Goal: Communication & Community: Answer question/provide support

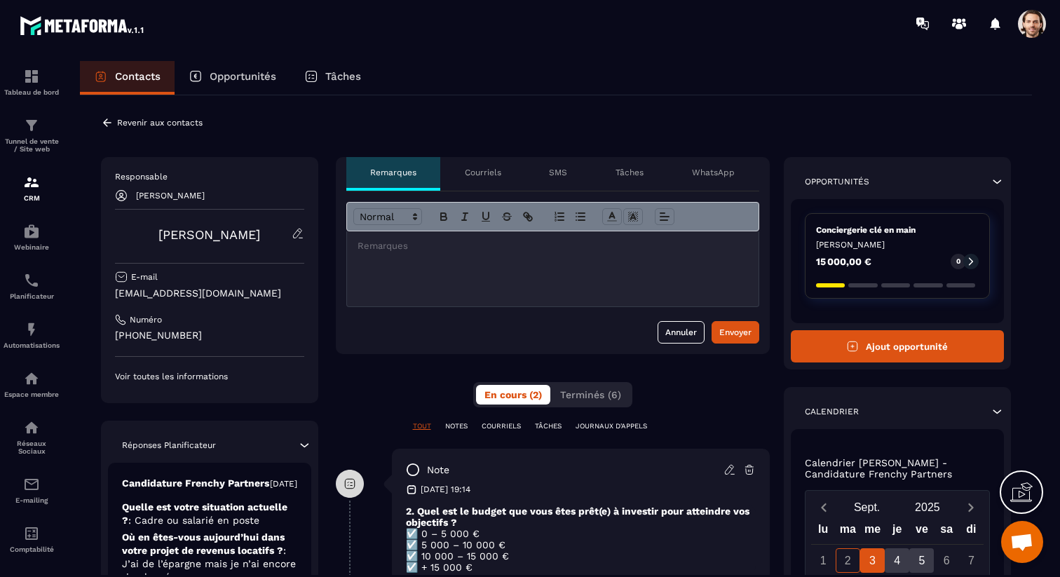
click at [723, 177] on p "WhatsApp" at bounding box center [713, 172] width 43 height 11
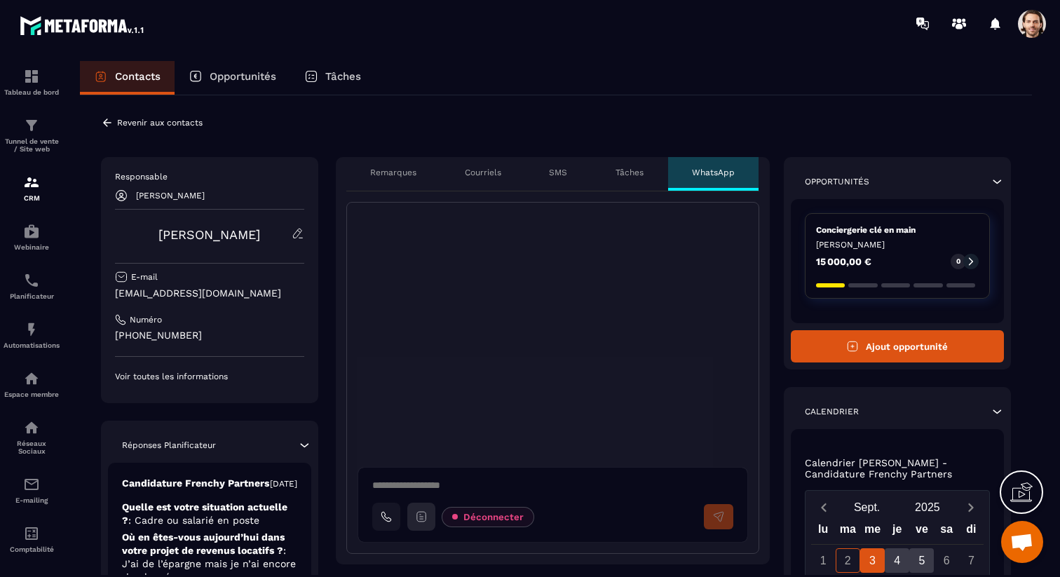
click at [418, 521] on icon at bounding box center [420, 517] width 8 height 10
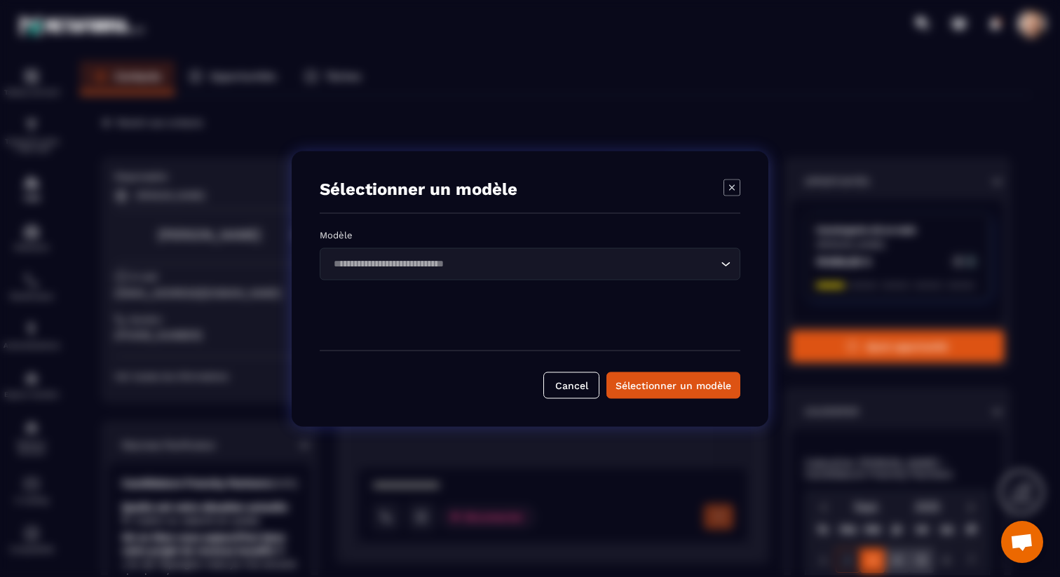
click at [655, 263] on input "Search for option" at bounding box center [523, 263] width 388 height 15
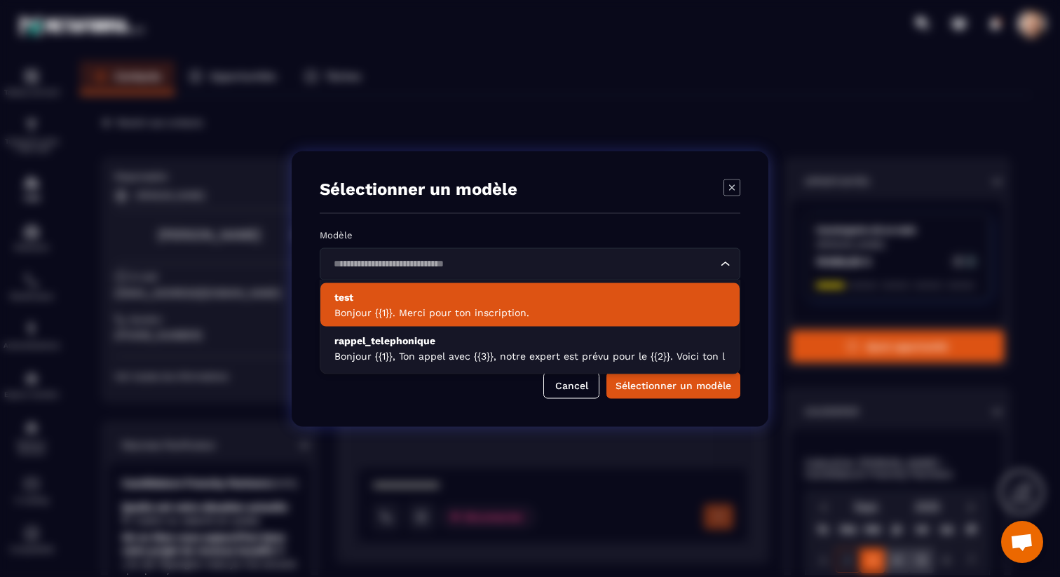
click at [588, 307] on p "Bonjour {{1}}. Merci pour ton inscription." at bounding box center [529, 313] width 391 height 14
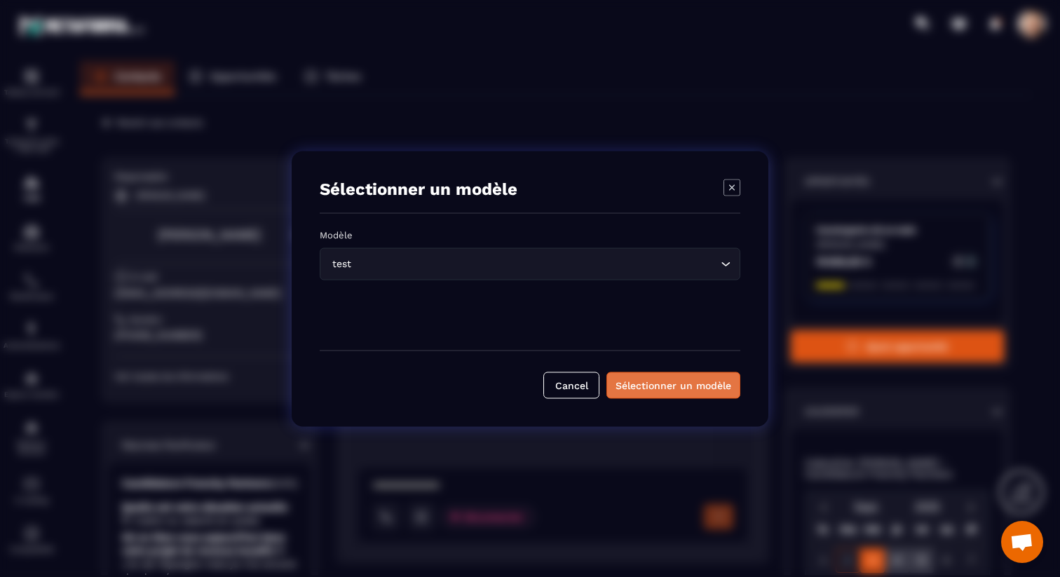
click at [674, 376] on button "Sélectionner un modèle" at bounding box center [673, 384] width 134 height 27
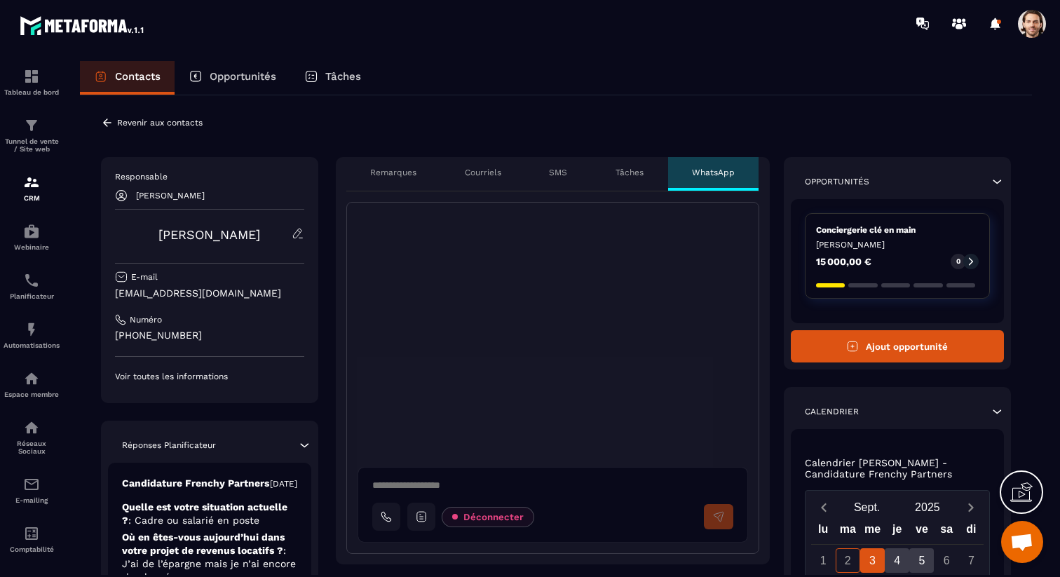
type textarea "**********"
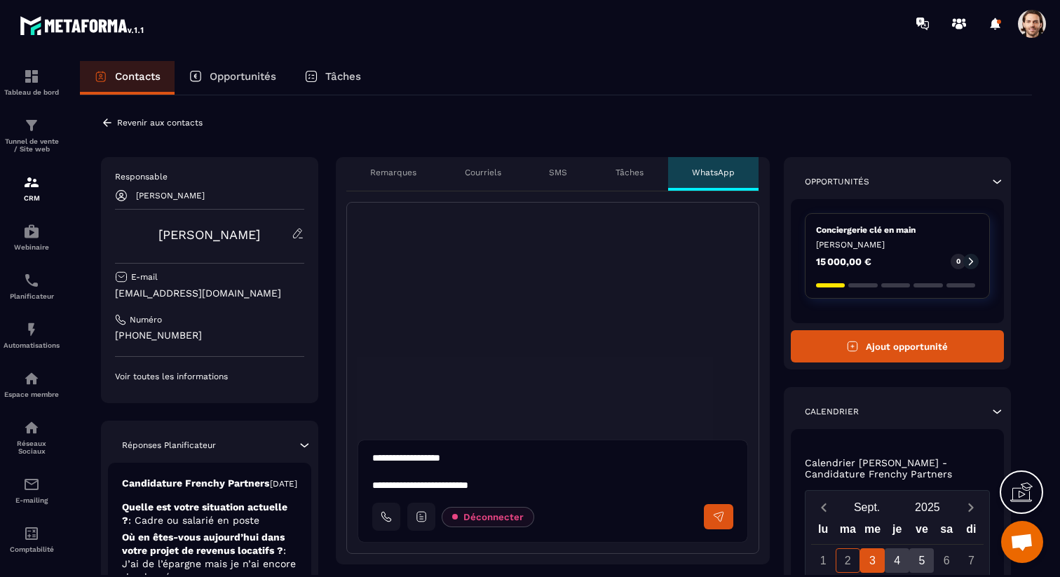
click at [723, 517] on icon at bounding box center [718, 516] width 13 height 13
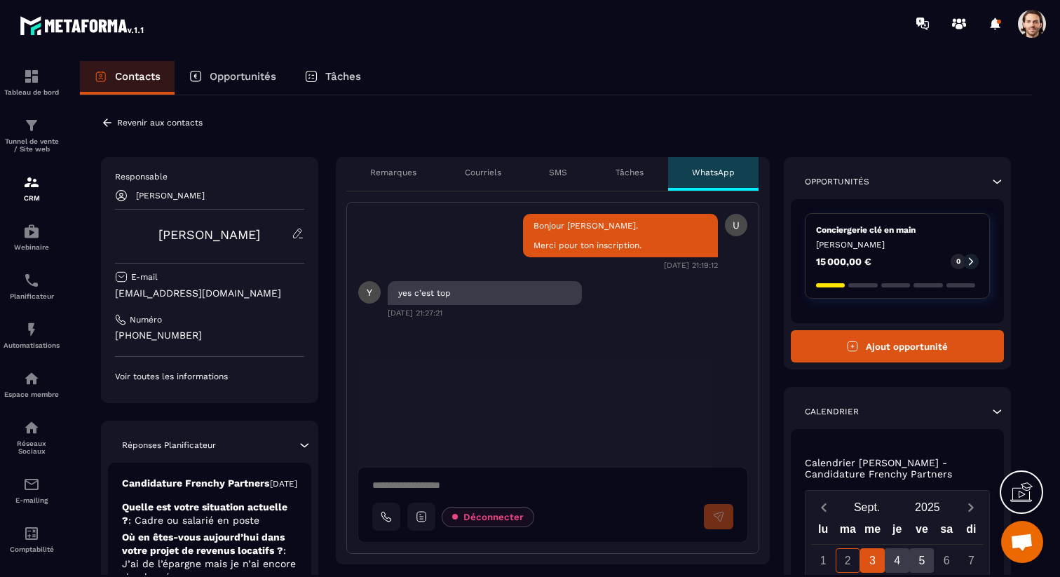
click at [404, 479] on textarea at bounding box center [558, 487] width 372 height 17
type textarea "**********"
click at [714, 515] on icon at bounding box center [718, 516] width 13 height 13
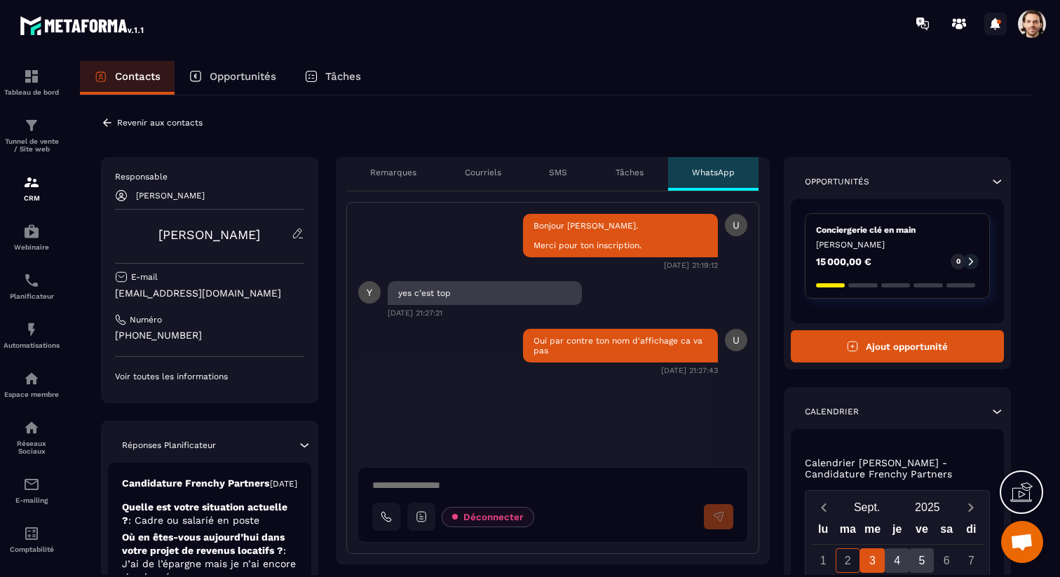
click at [997, 21] on div at bounding box center [995, 24] width 28 height 28
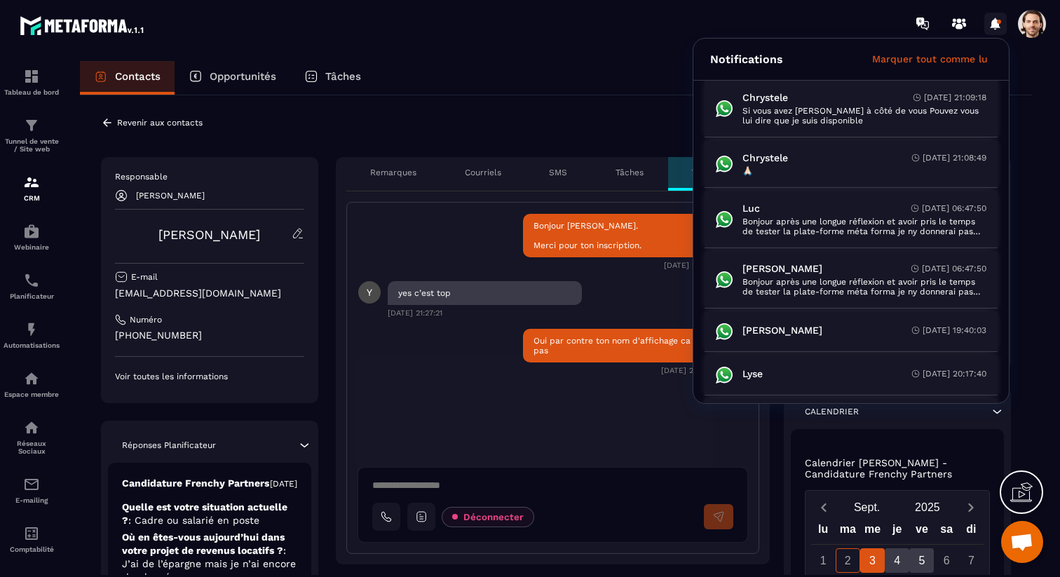
click at [996, 21] on div at bounding box center [995, 24] width 28 height 28
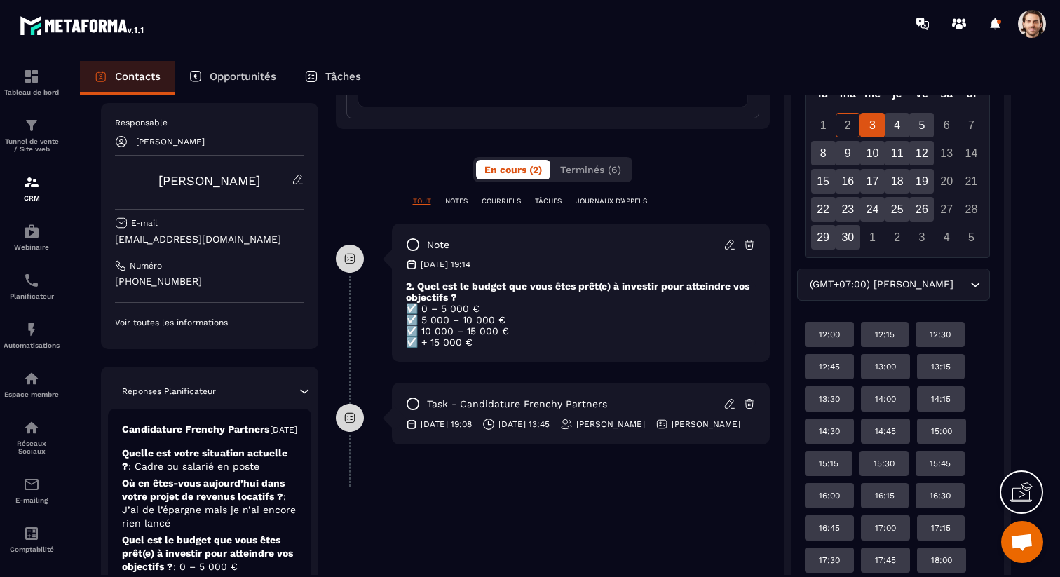
scroll to position [432, 0]
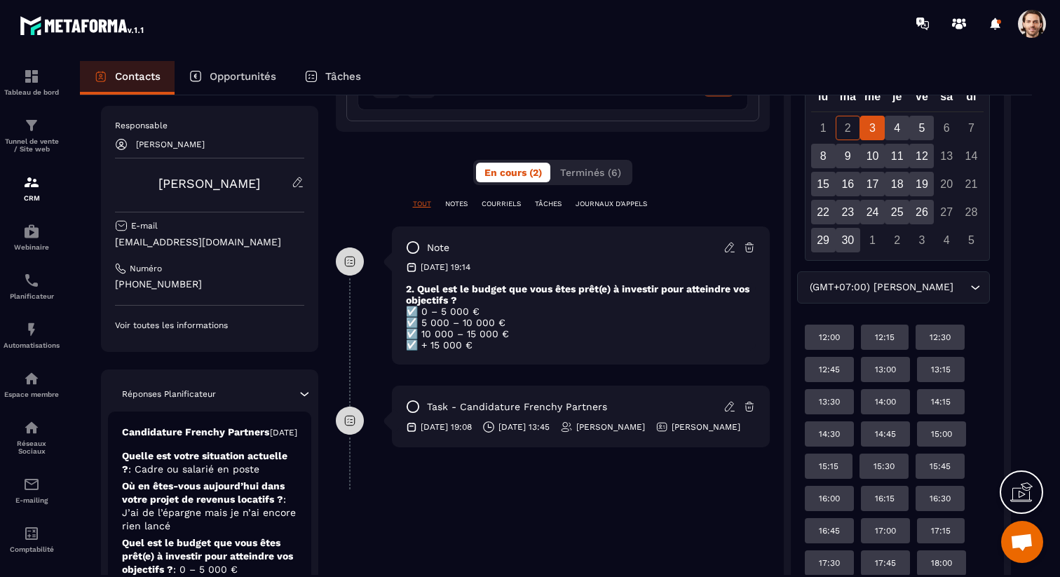
click at [238, 82] on p "Opportunités" at bounding box center [243, 76] width 67 height 13
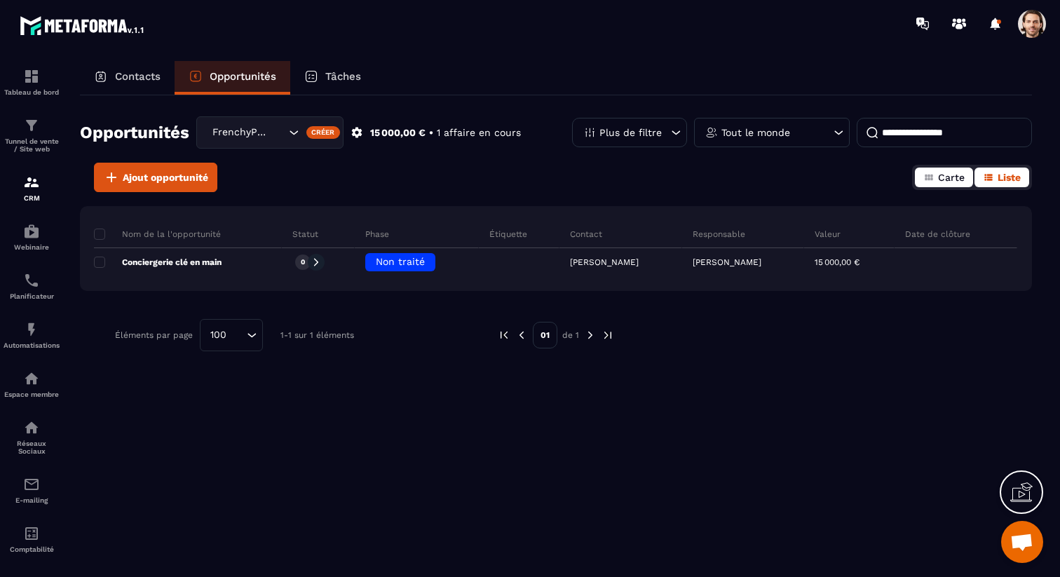
click at [937, 176] on button "Carte" at bounding box center [944, 178] width 58 height 20
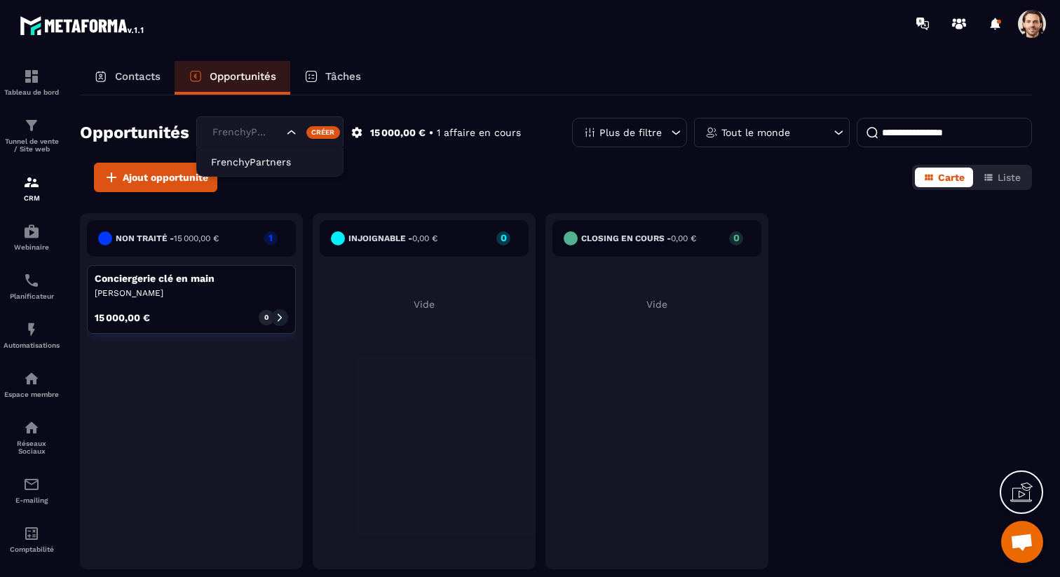
click at [287, 132] on icon "Search for option" at bounding box center [292, 132] width 14 height 14
click at [424, 172] on div "Ajout opportunité Carte Liste" at bounding box center [556, 177] width 952 height 29
click at [360, 137] on icon at bounding box center [356, 132] width 13 height 13
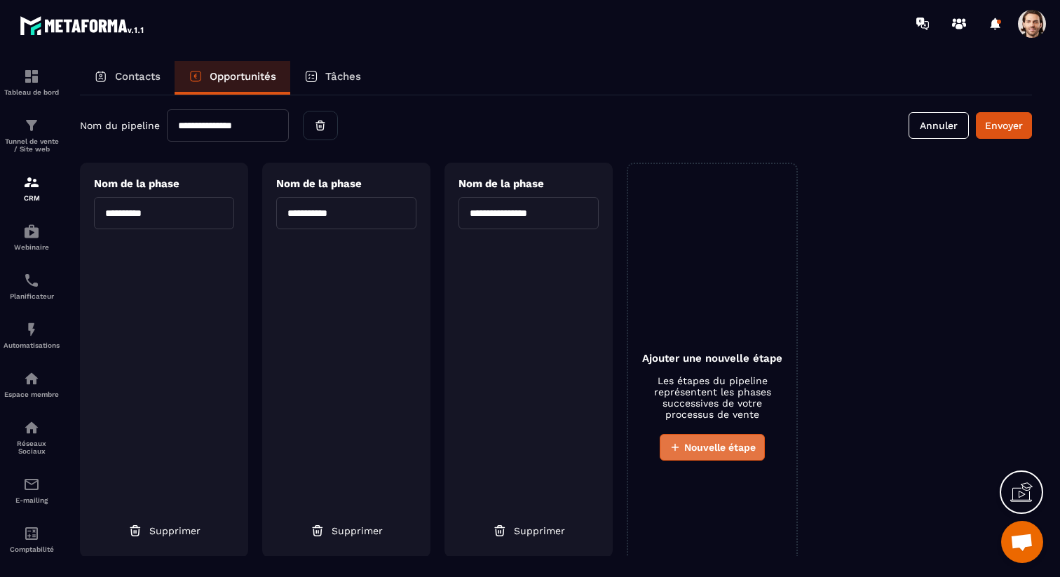
click at [706, 446] on span "Nouvelle étape" at bounding box center [719, 447] width 71 height 14
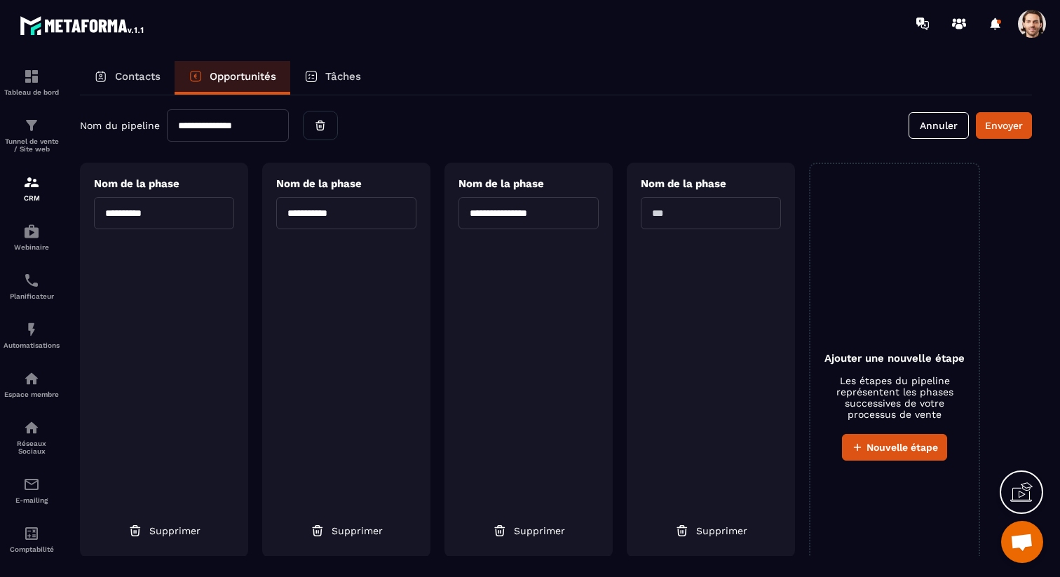
click at [716, 213] on input "text" at bounding box center [711, 213] width 140 height 32
type input "**********"
click at [1004, 131] on button "Envoyer" at bounding box center [1004, 125] width 56 height 27
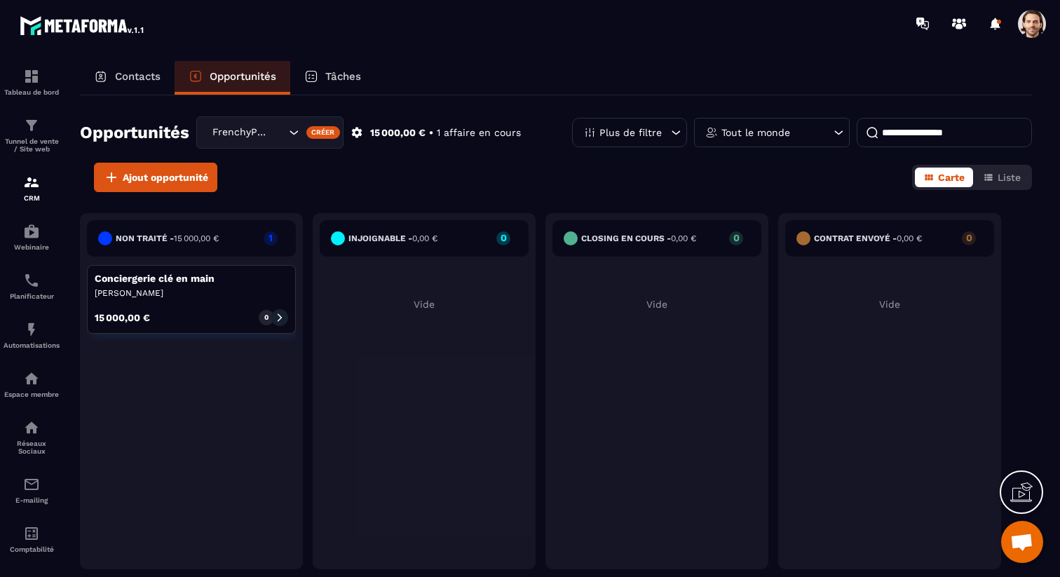
click at [337, 83] on div "Tâches" at bounding box center [332, 78] width 85 height 34
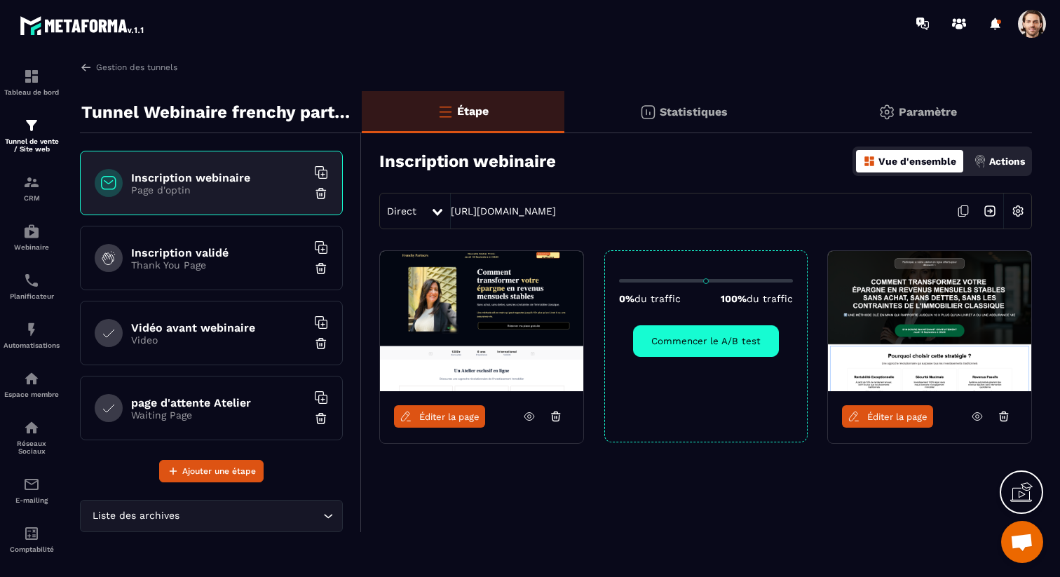
click at [458, 420] on span "Éditer la page" at bounding box center [449, 416] width 60 height 11
